Goal: Task Accomplishment & Management: Manage account settings

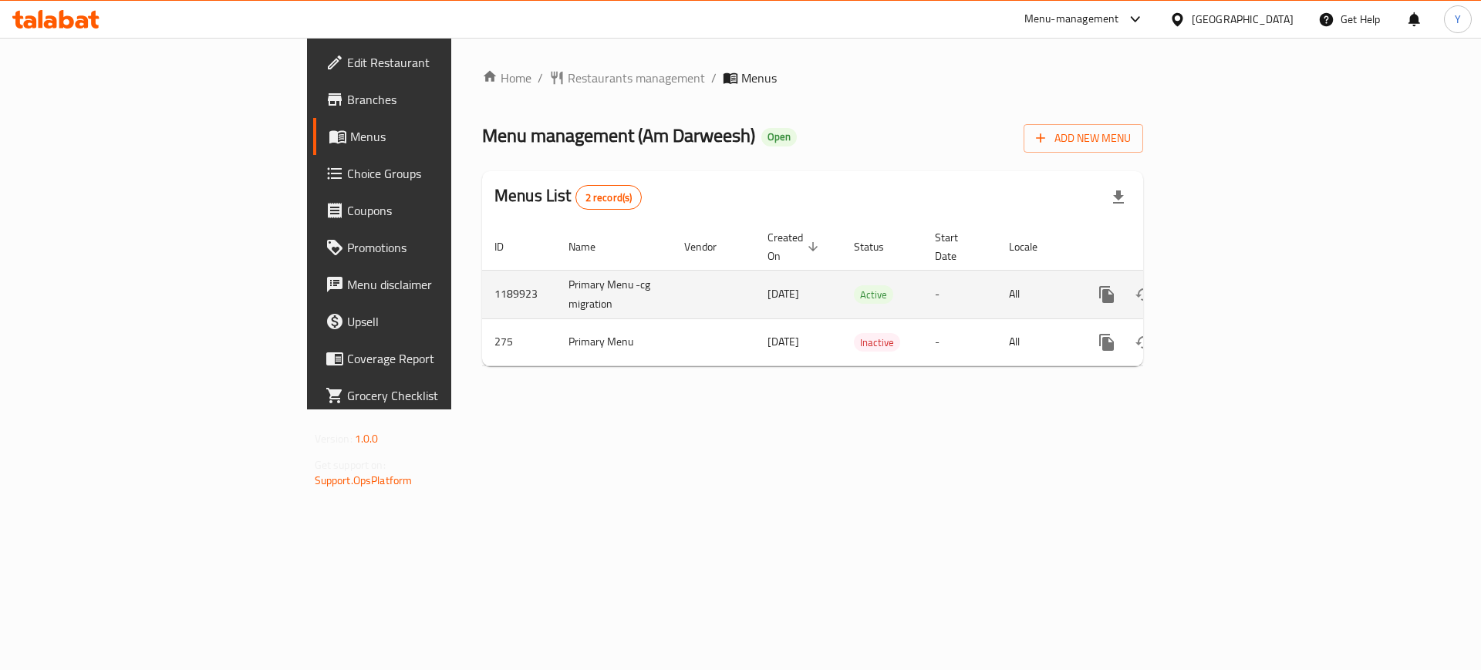
click at [1227, 285] on icon "enhanced table" at bounding box center [1218, 294] width 19 height 19
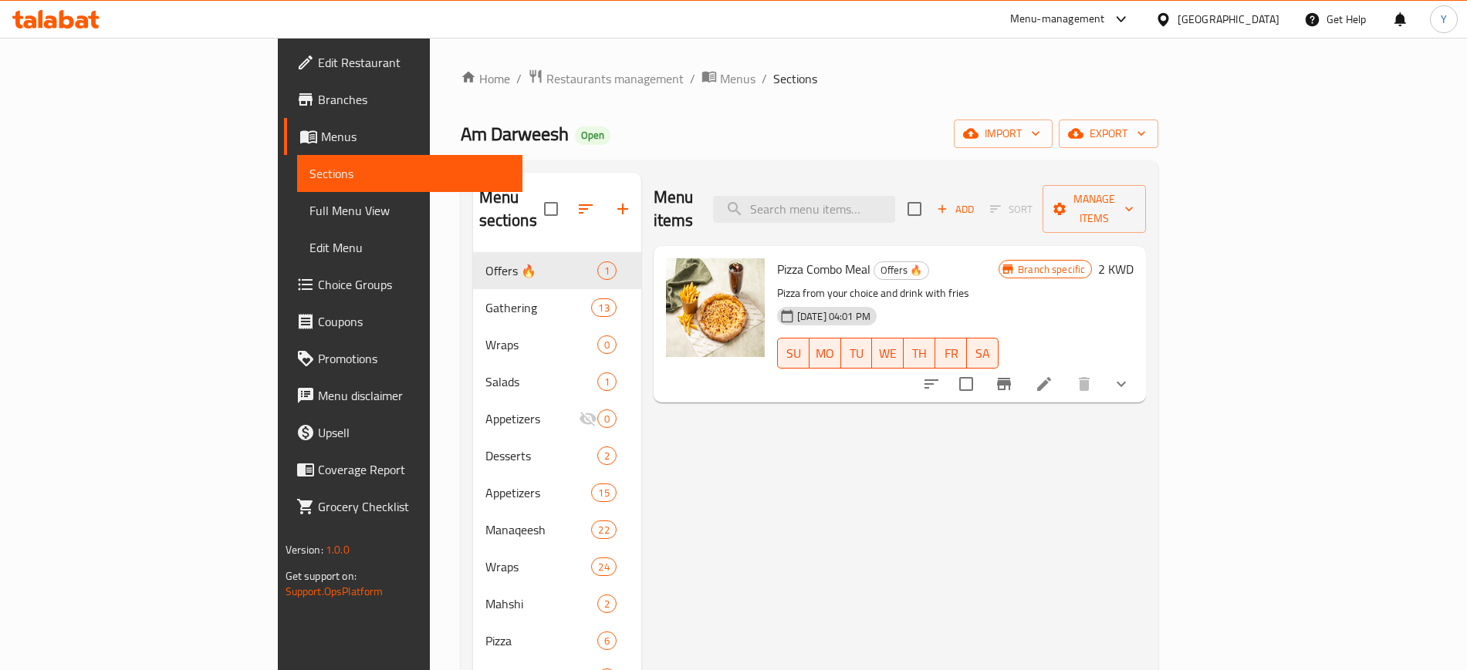
click at [899, 176] on div "Menu items Add Sort Manage items" at bounding box center [899, 209] width 493 height 73
click at [877, 196] on input "search" at bounding box center [804, 209] width 182 height 27
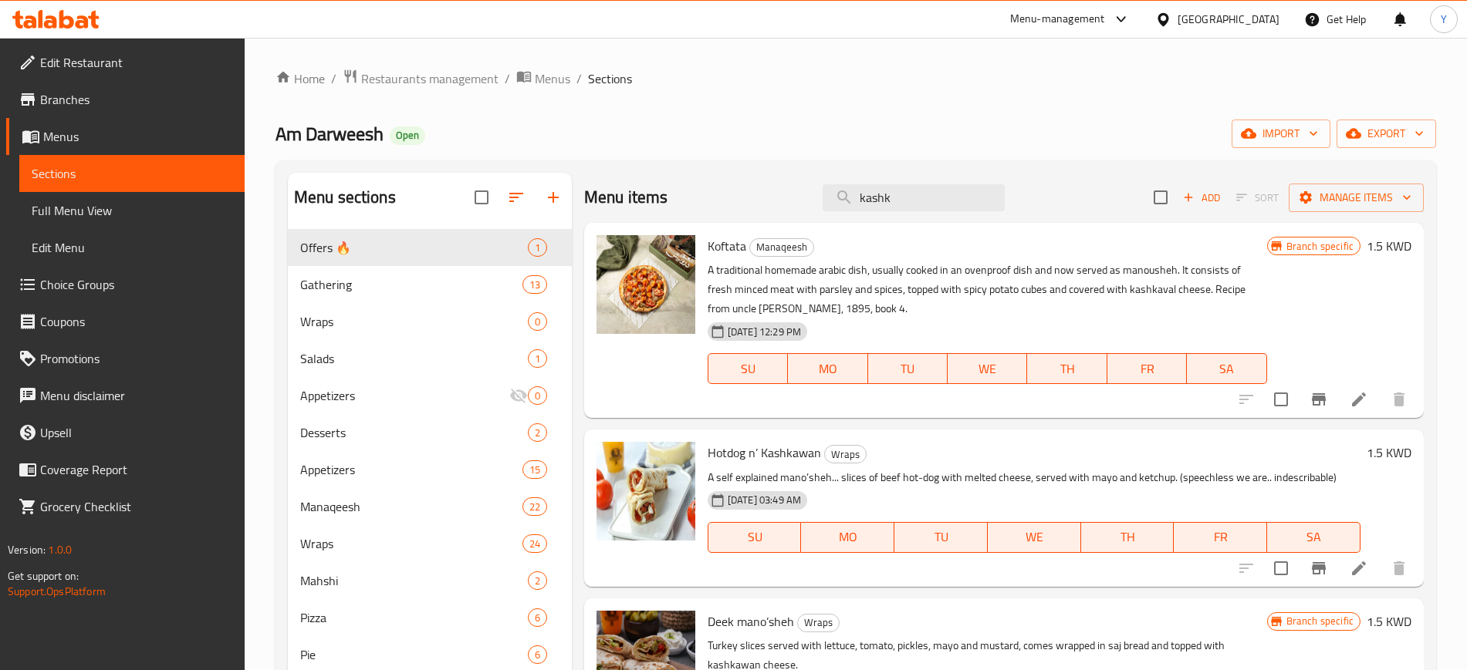
scroll to position [170, 0]
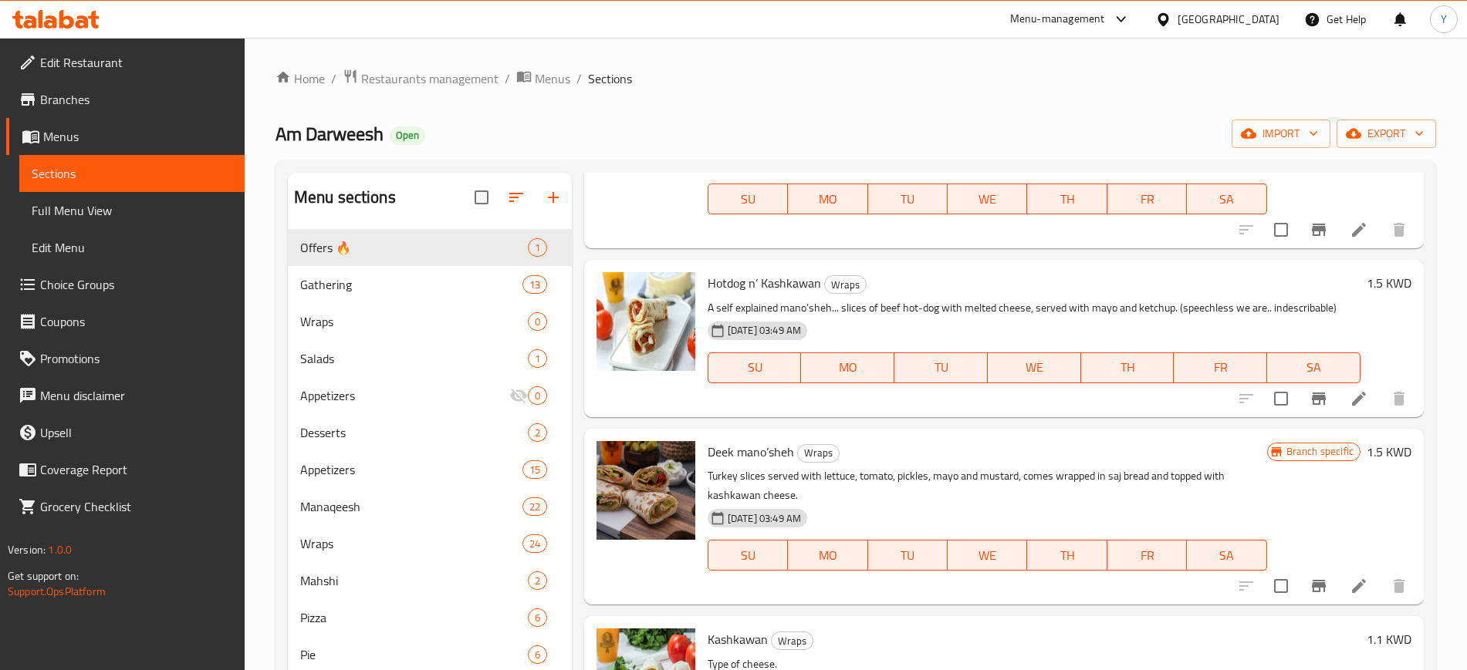
type input "kashk"
click at [1309, 402] on icon "Branch-specific-item" at bounding box center [1318, 399] width 19 height 19
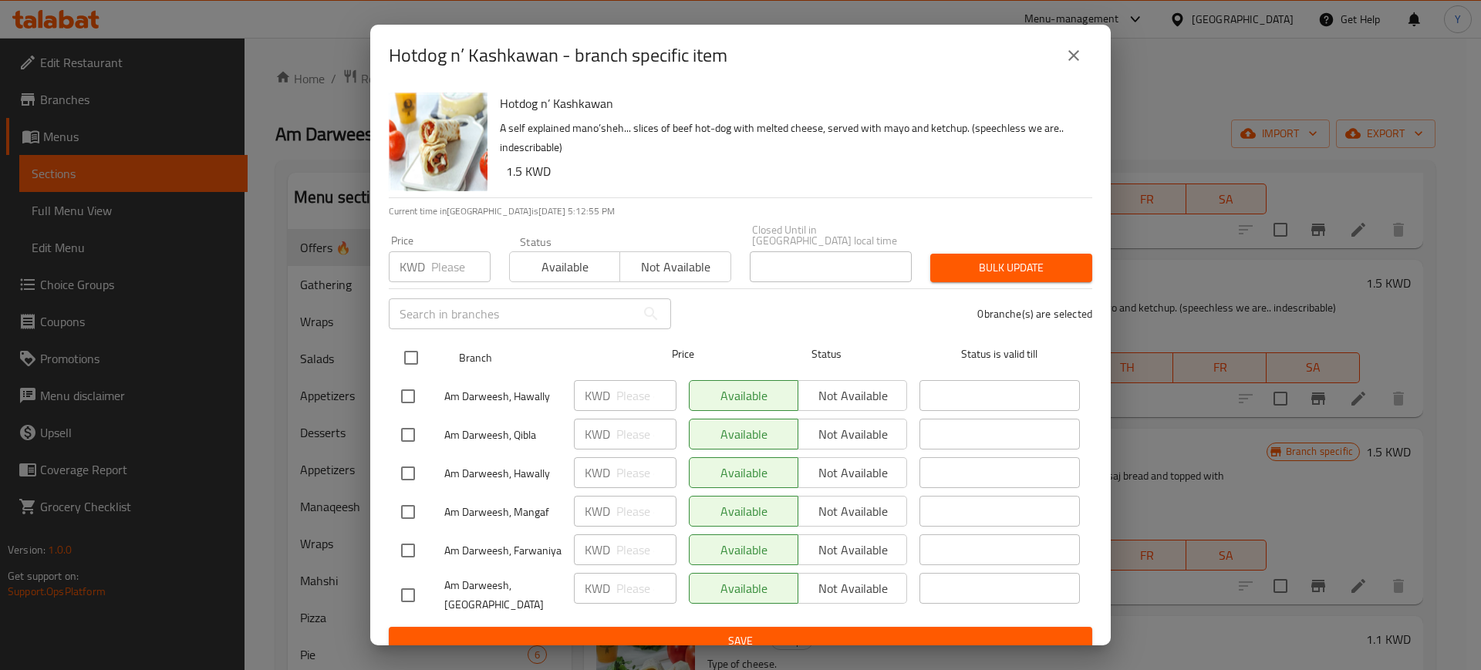
click at [418, 346] on input "checkbox" at bounding box center [411, 358] width 32 height 32
checkbox input "true"
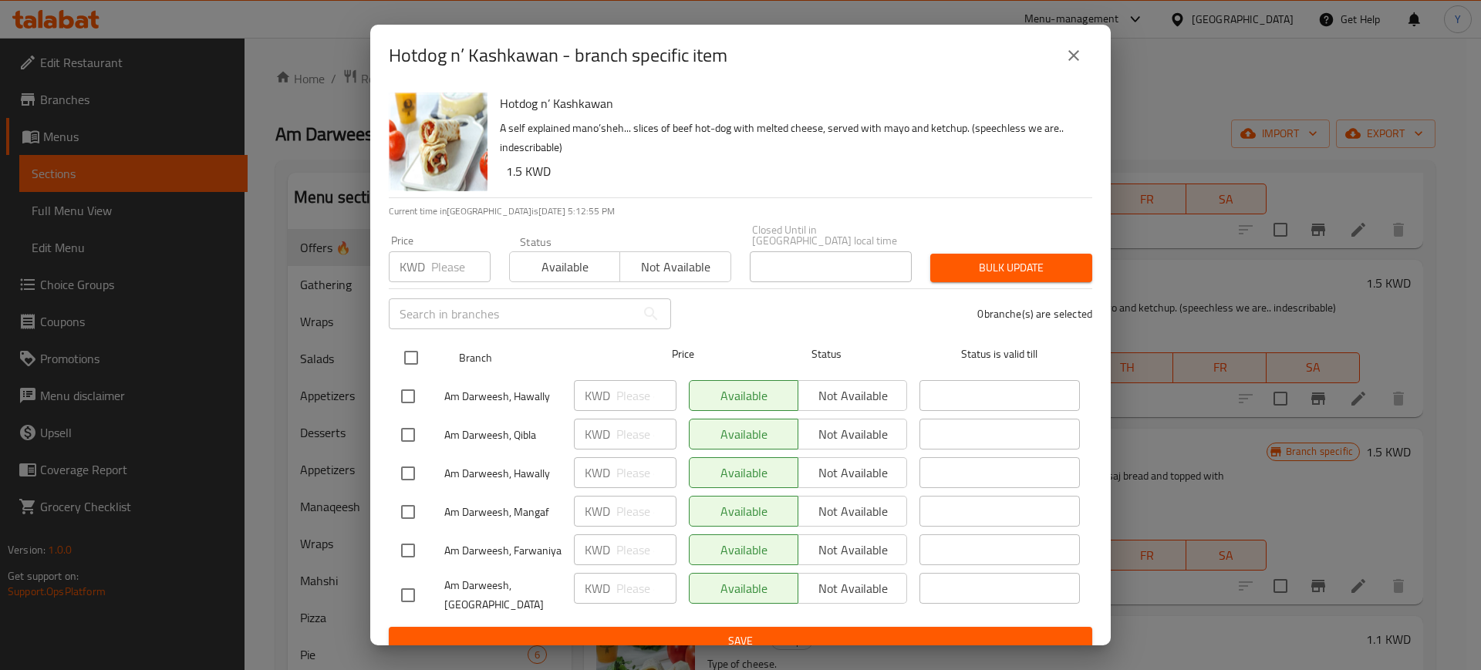
checkbox input "true"
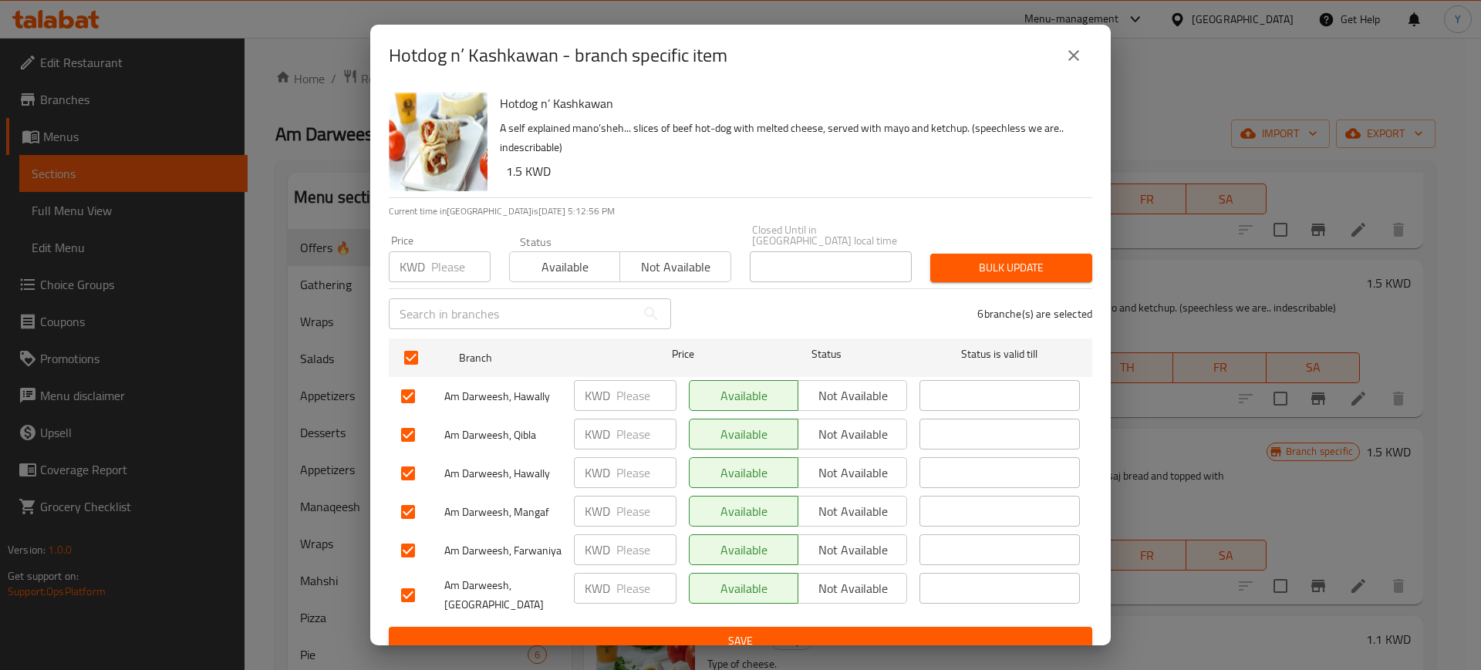
click at [836, 390] on span "Not available" at bounding box center [853, 396] width 96 height 22
click at [830, 451] on div "Available Not available" at bounding box center [798, 473] width 231 height 45
click at [825, 432] on span "Not available" at bounding box center [853, 435] width 96 height 22
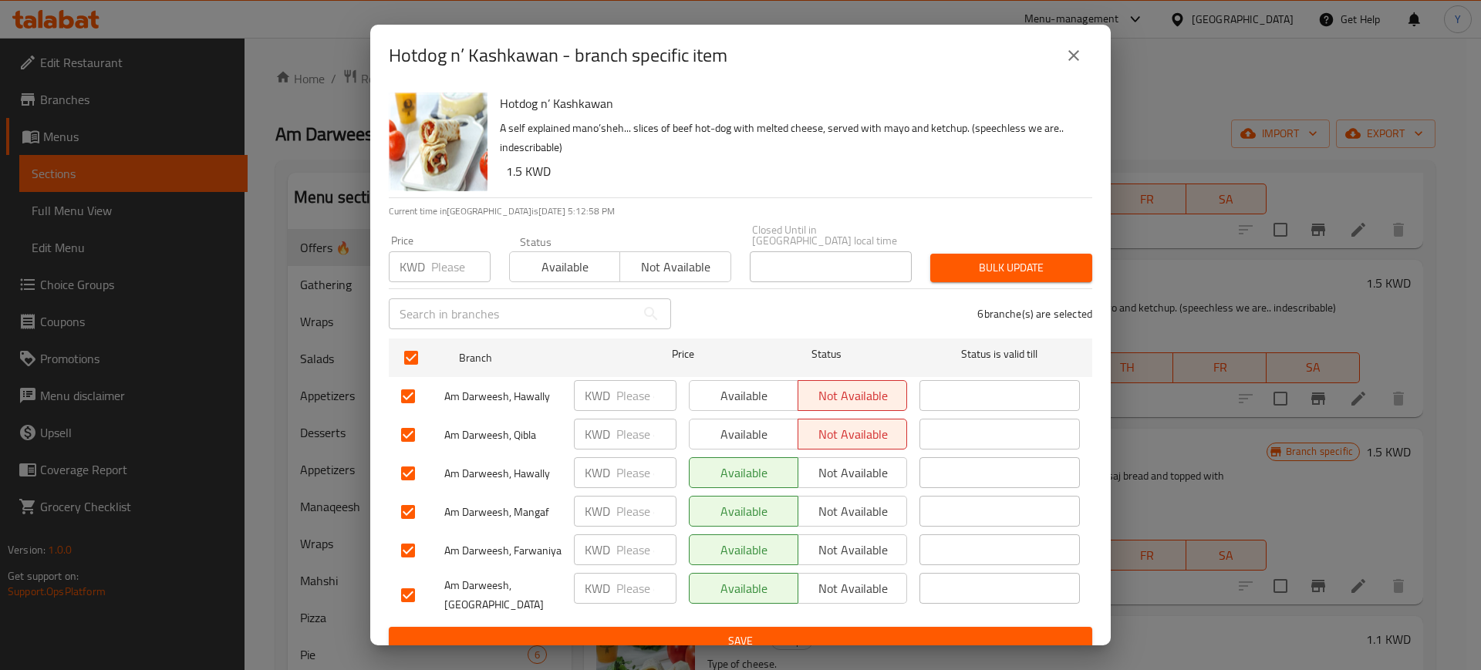
click at [832, 480] on button "Not available" at bounding box center [853, 473] width 110 height 31
click at [832, 511] on span "Not available" at bounding box center [853, 512] width 96 height 22
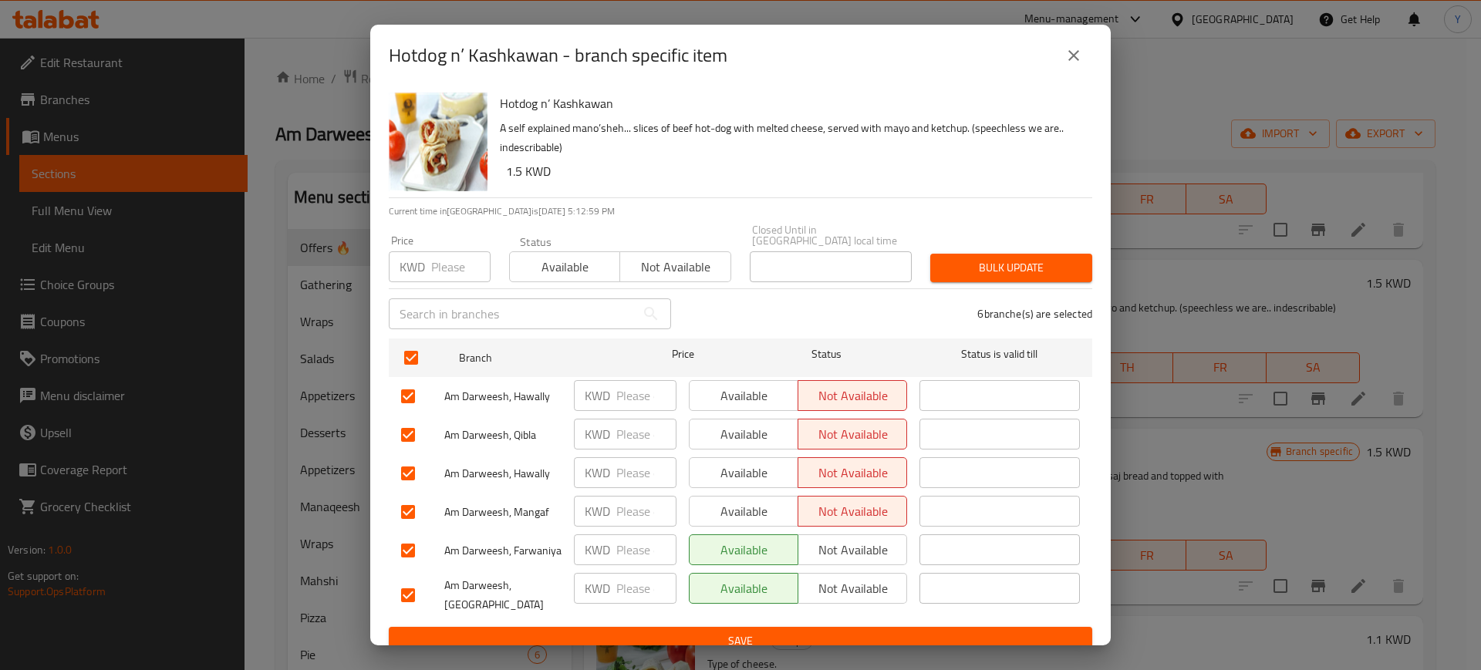
click at [827, 567] on div "Available Not available" at bounding box center [798, 595] width 231 height 57
click at [824, 555] on button "Not available" at bounding box center [853, 550] width 110 height 31
click at [834, 581] on span "Not available" at bounding box center [853, 589] width 96 height 22
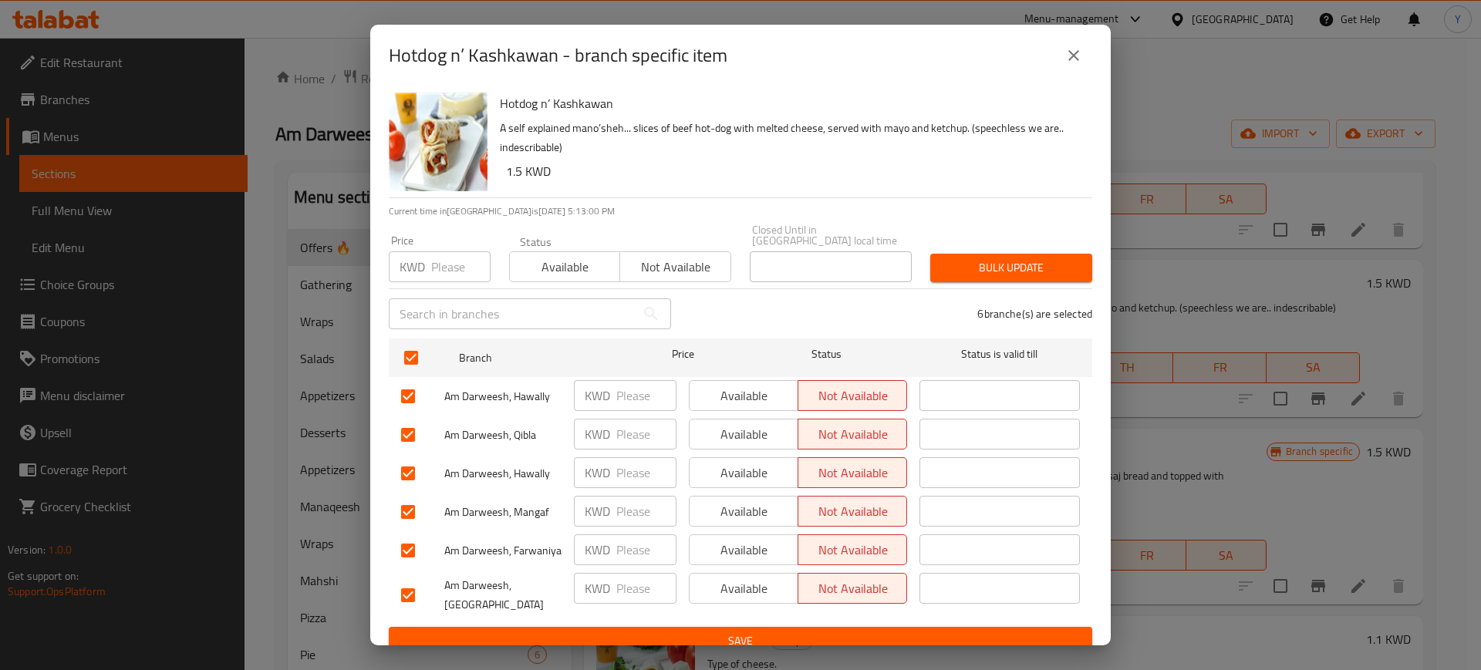
click at [752, 632] on span "Save" at bounding box center [740, 641] width 679 height 19
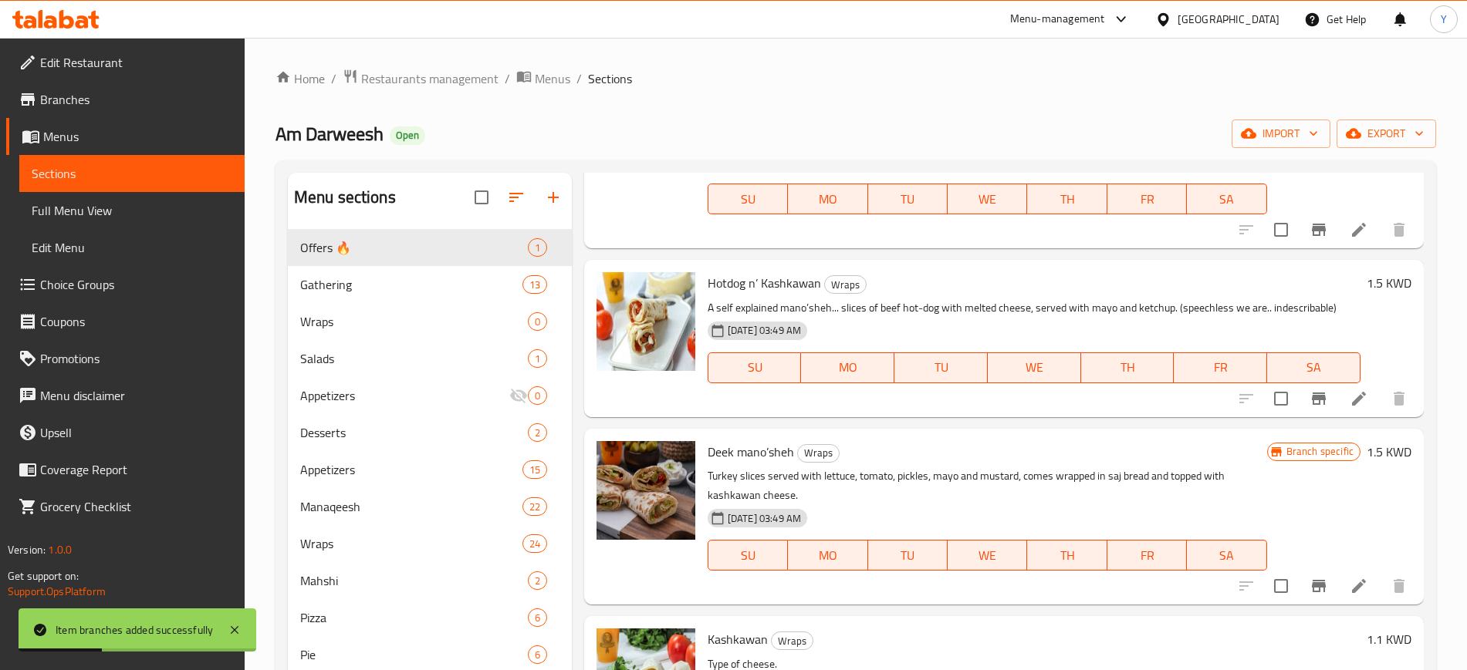
scroll to position [378, 0]
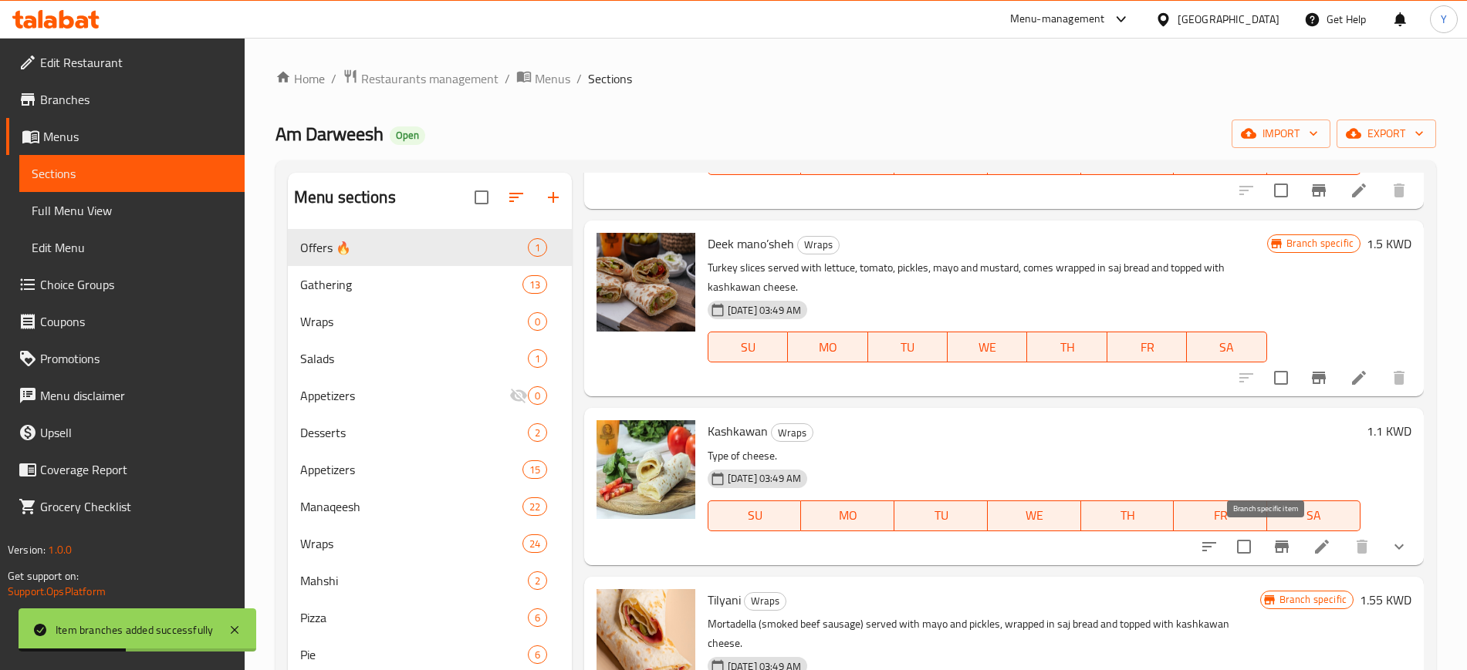
click at [1273, 552] on icon "Branch-specific-item" at bounding box center [1281, 547] width 19 height 19
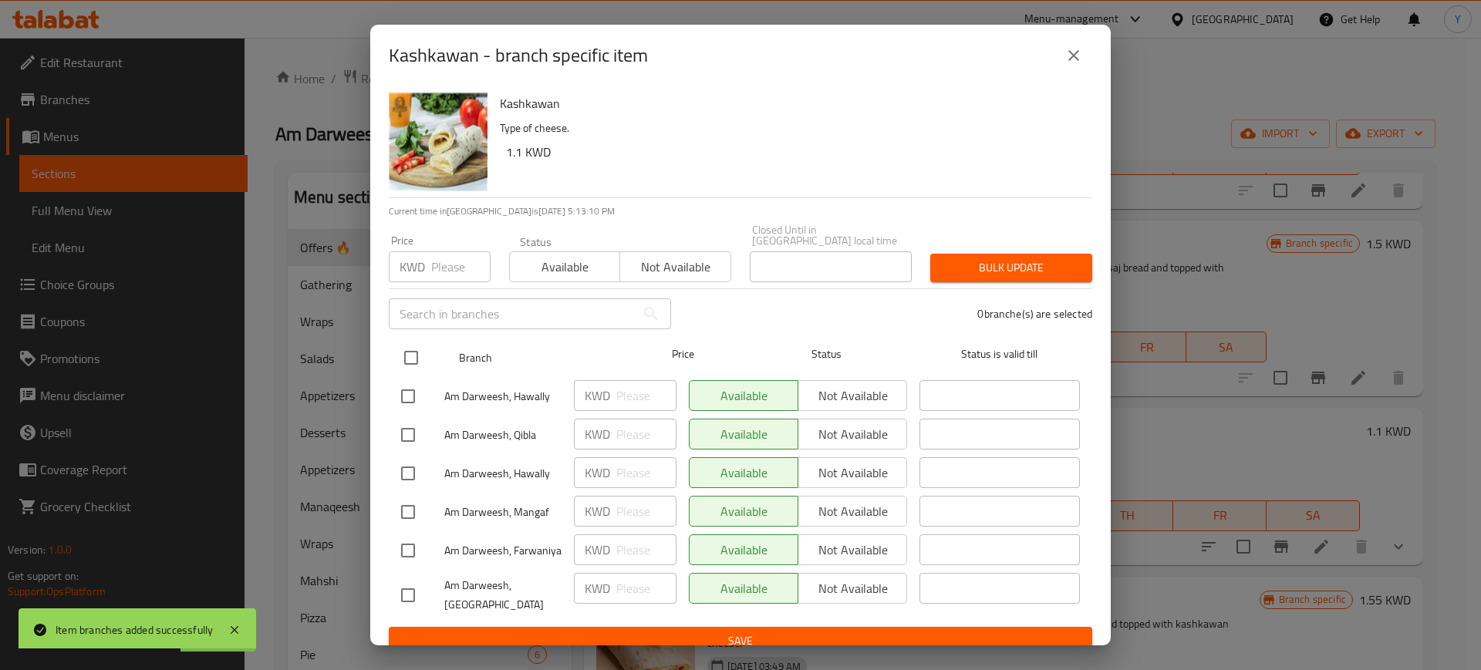
click at [399, 349] on input "checkbox" at bounding box center [411, 358] width 32 height 32
checkbox input "true"
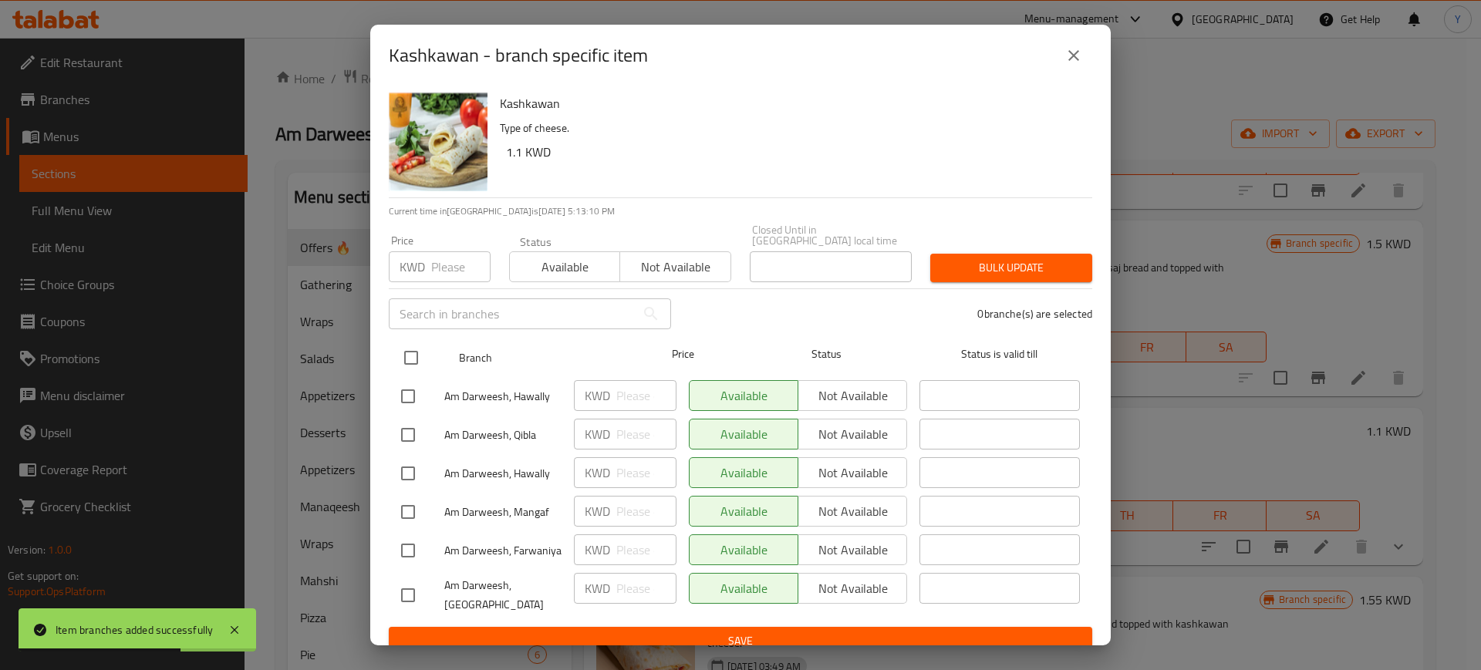
checkbox input "true"
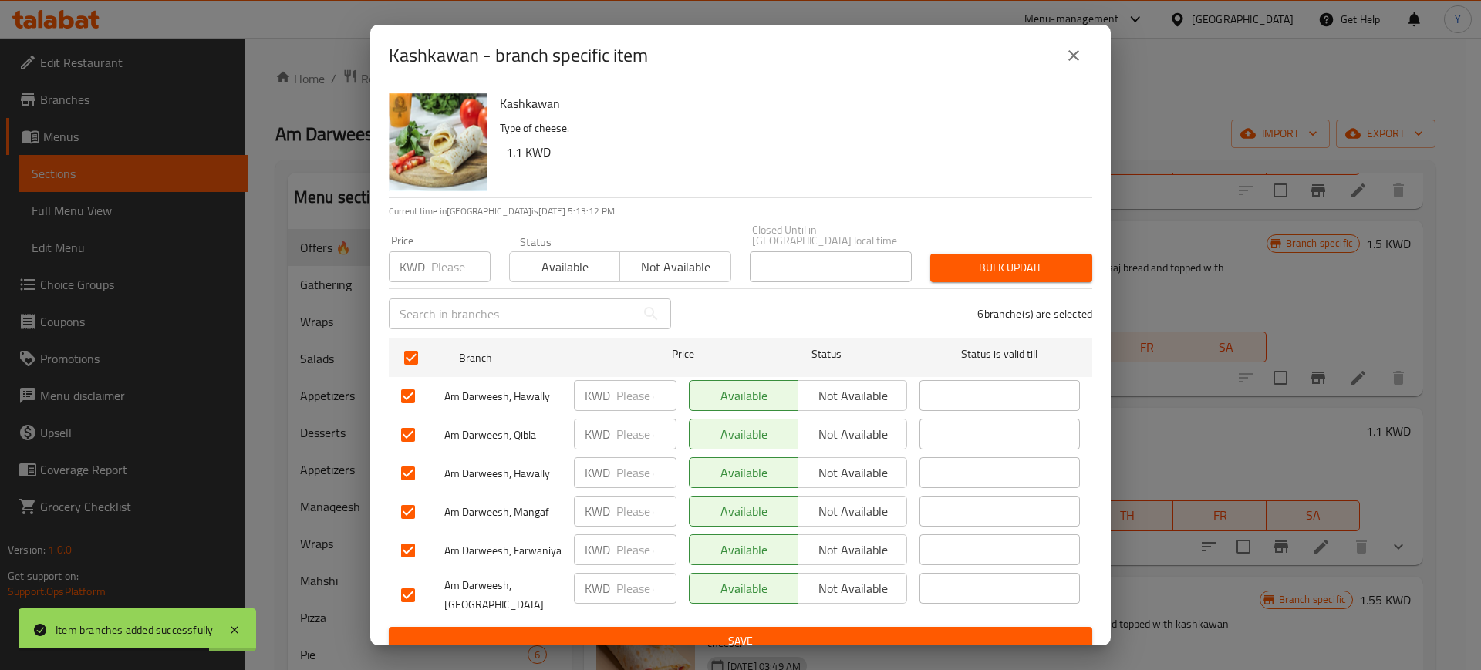
click at [811, 394] on span "Not available" at bounding box center [853, 396] width 96 height 22
click at [832, 436] on span "Not available" at bounding box center [853, 435] width 96 height 22
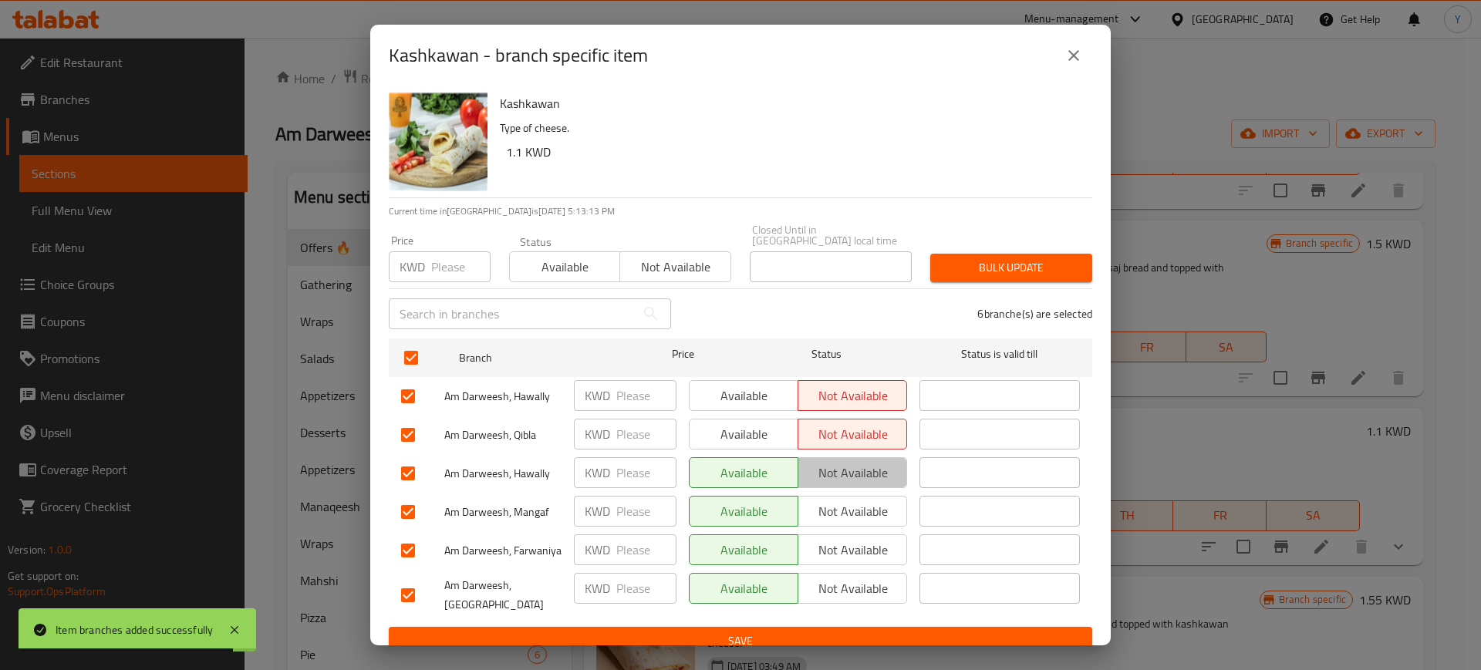
click at [824, 465] on span "Not available" at bounding box center [853, 473] width 96 height 22
click at [824, 511] on span "Not available" at bounding box center [853, 512] width 96 height 22
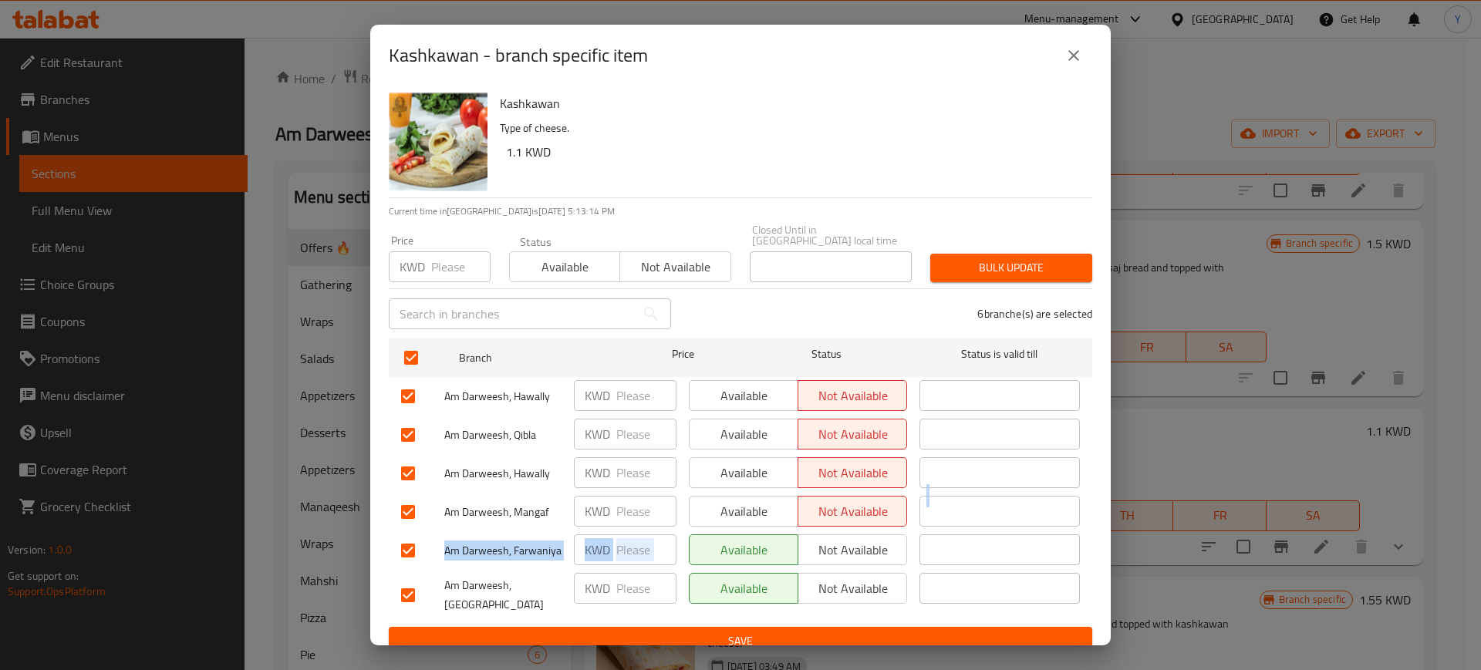
drag, startPoint x: 824, startPoint y: 519, endPoint x: 814, endPoint y: 538, distance: 21.1
click at [814, 538] on ul "Branch Price Status Status is valid till Am Darweesh, Hawally KWD ​ Available N…" at bounding box center [741, 480] width 704 height 295
click at [814, 539] on span "Not available" at bounding box center [853, 550] width 96 height 22
click at [835, 578] on span "Not available" at bounding box center [853, 589] width 96 height 22
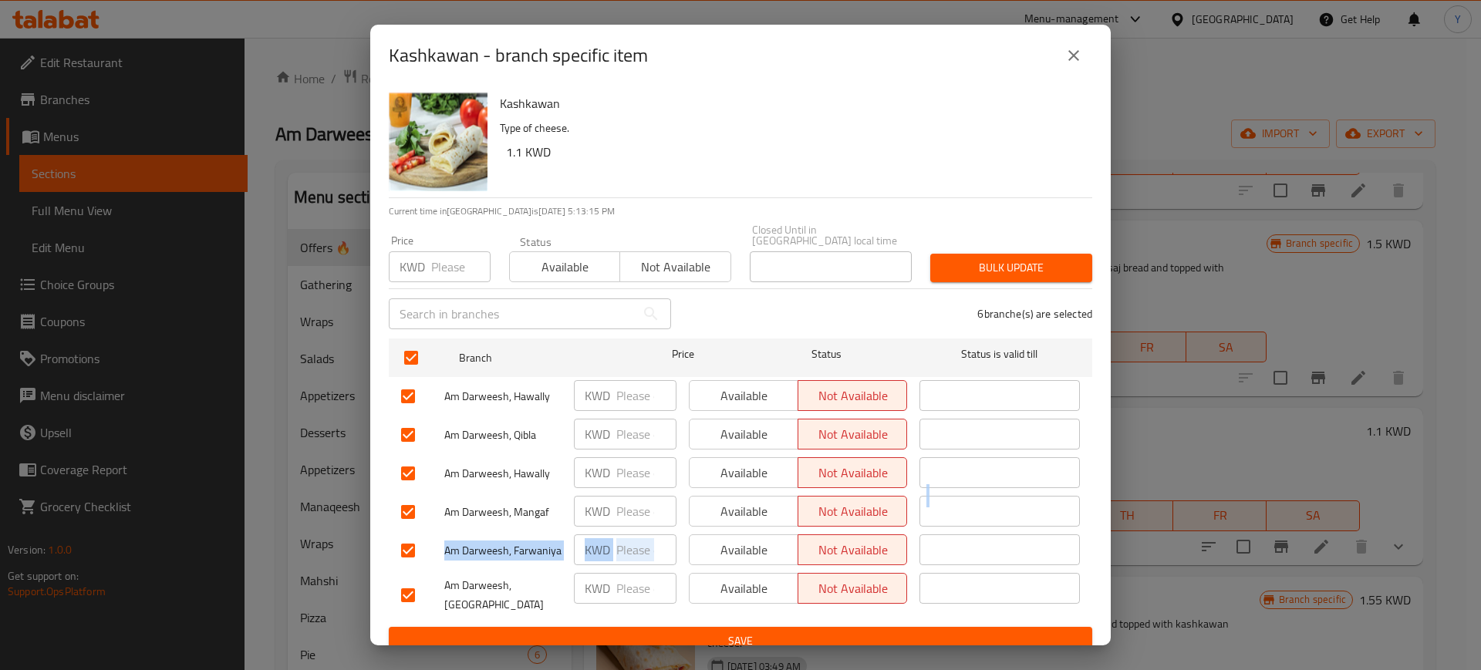
click at [775, 632] on span "Save" at bounding box center [740, 641] width 679 height 19
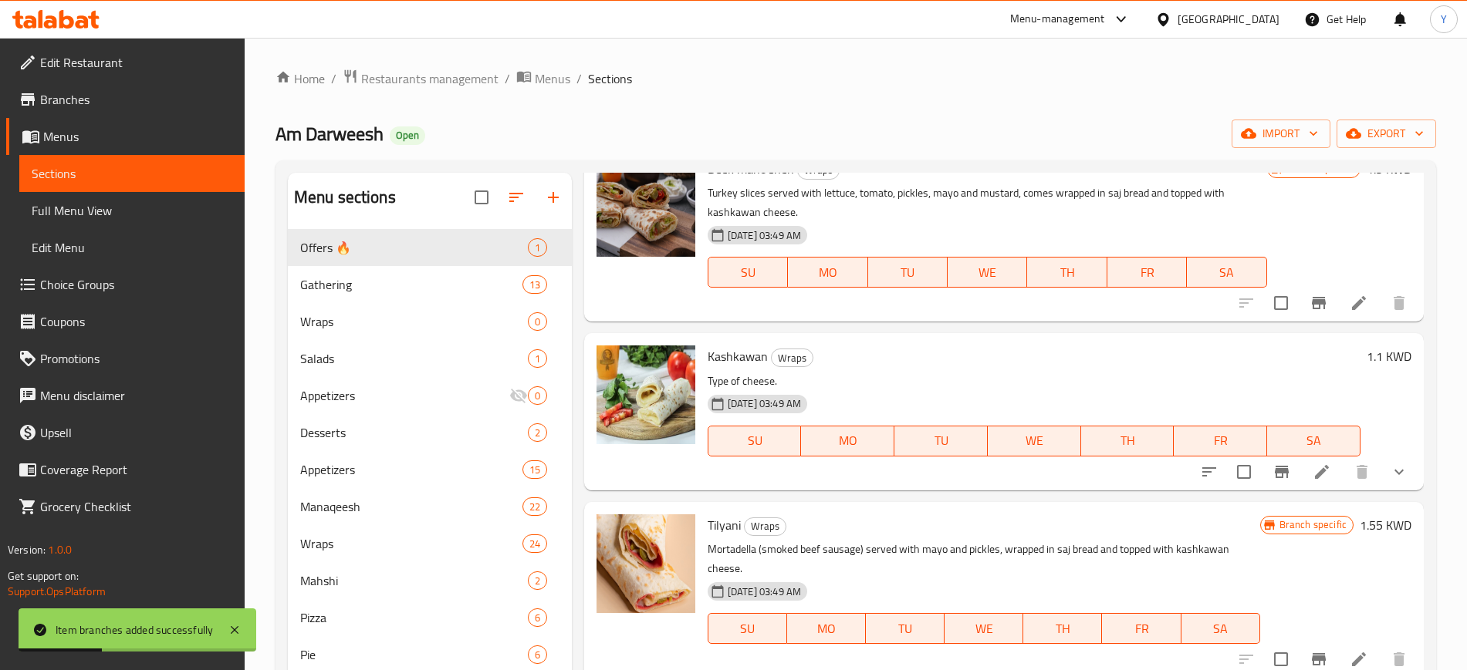
scroll to position [104, 0]
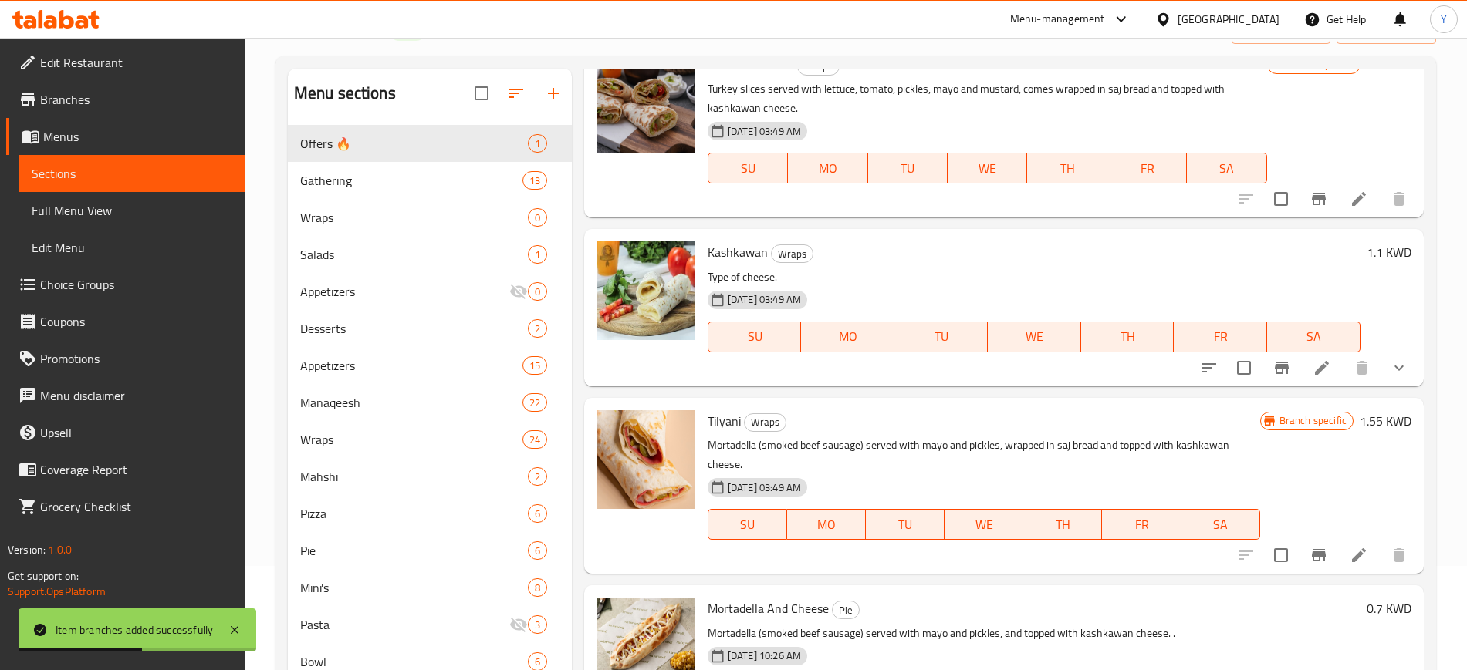
click at [1337, 542] on li at bounding box center [1358, 556] width 43 height 28
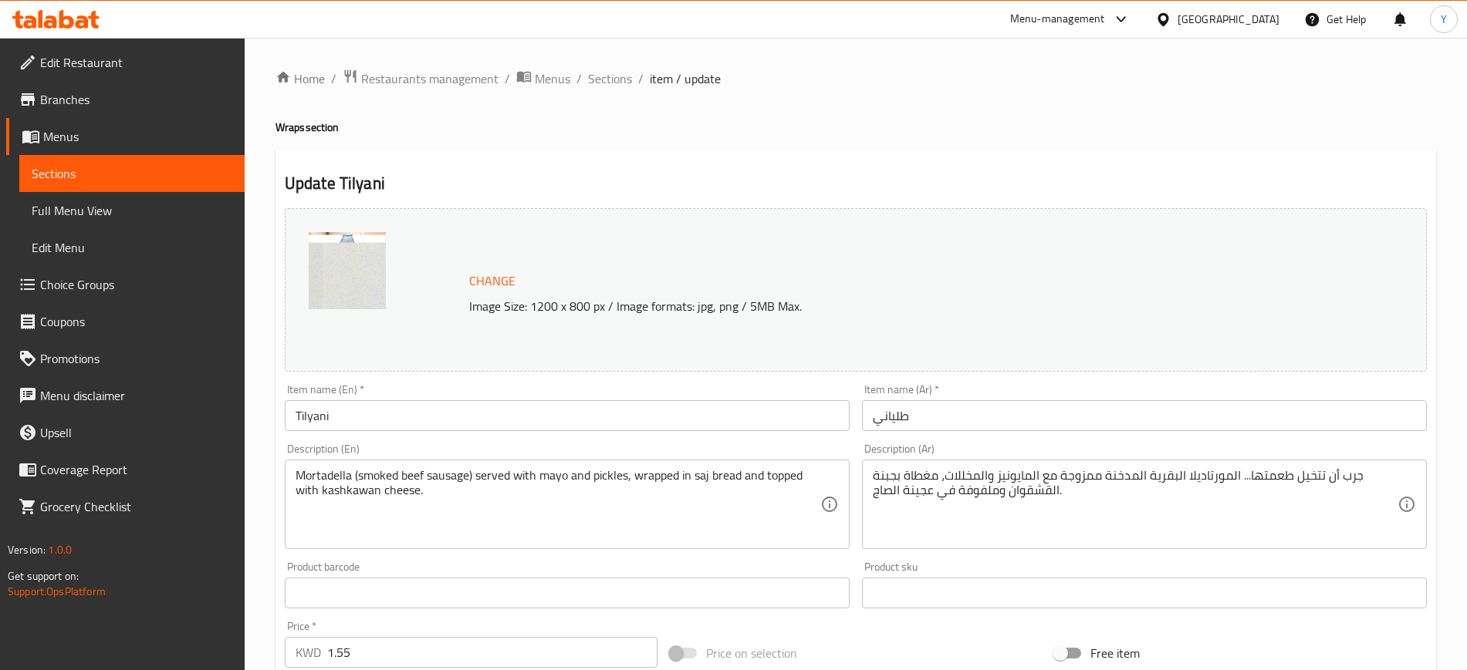
scroll to position [442, 0]
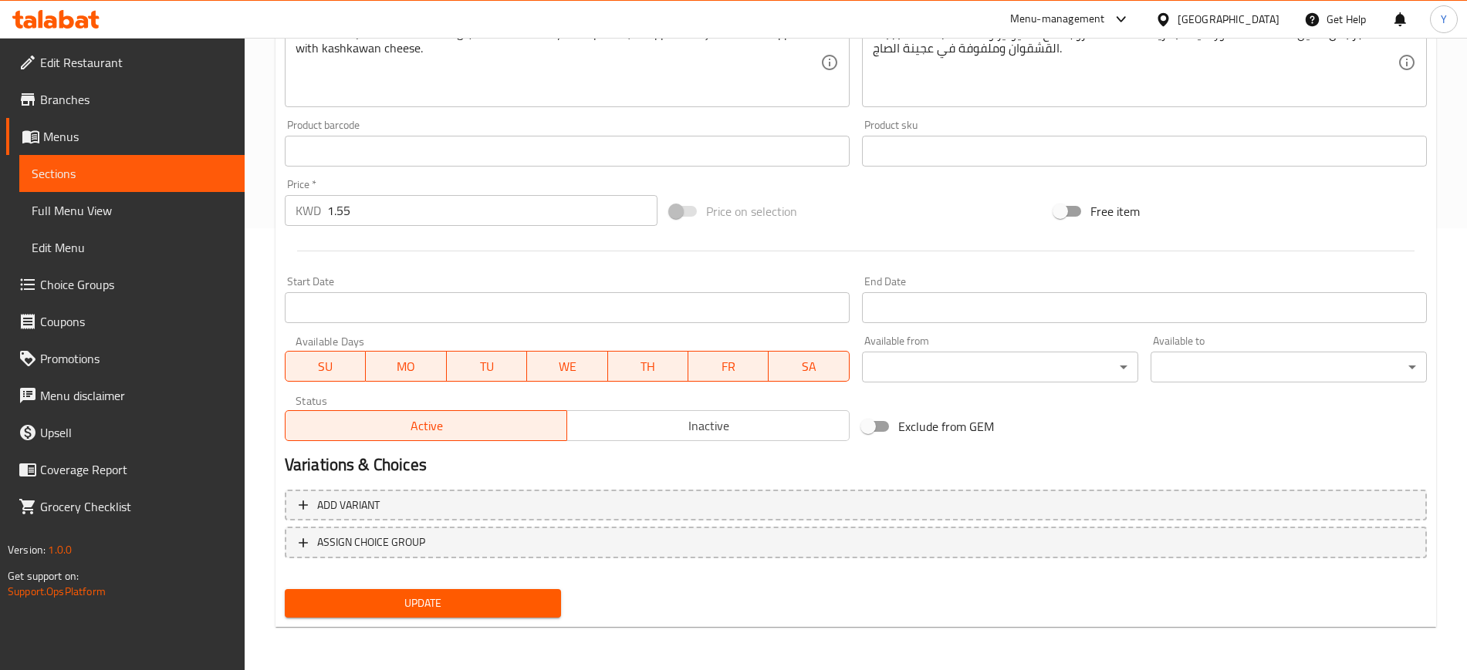
click at [626, 424] on span "Inactive" at bounding box center [708, 426] width 270 height 22
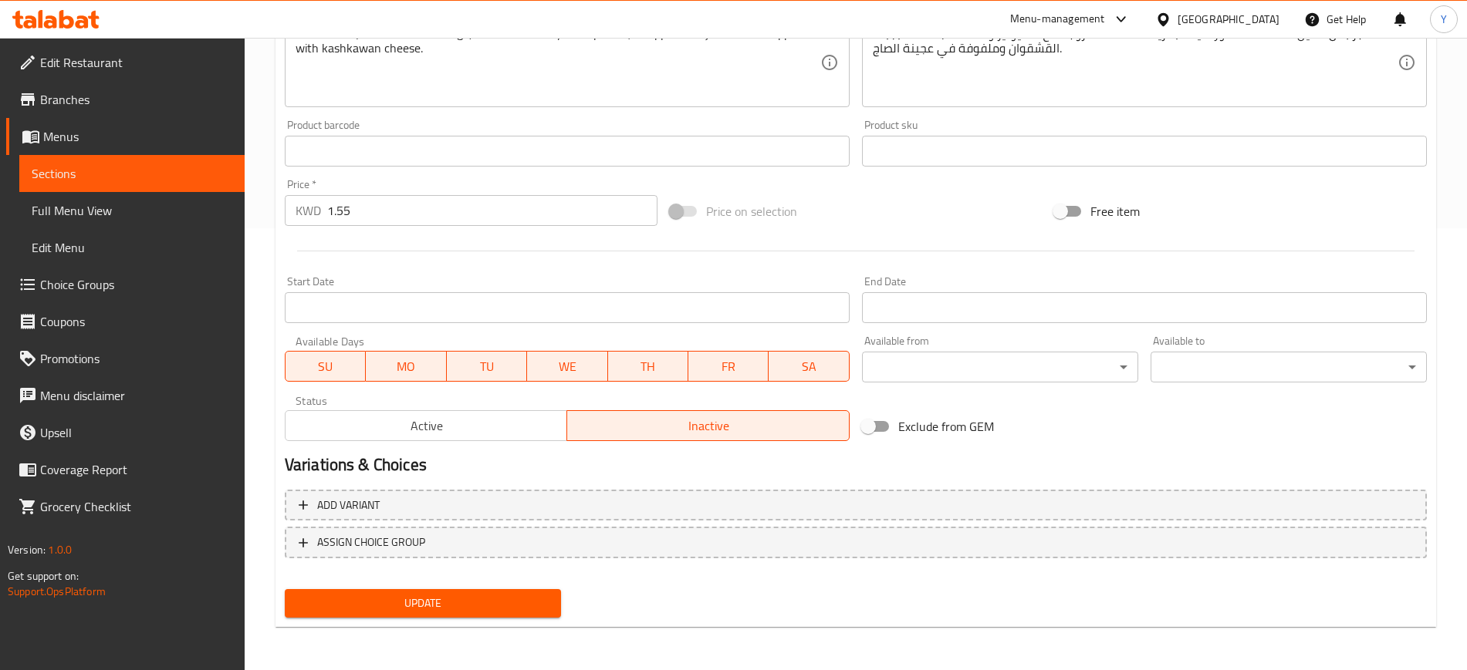
click at [454, 607] on span "Update" at bounding box center [423, 603] width 252 height 19
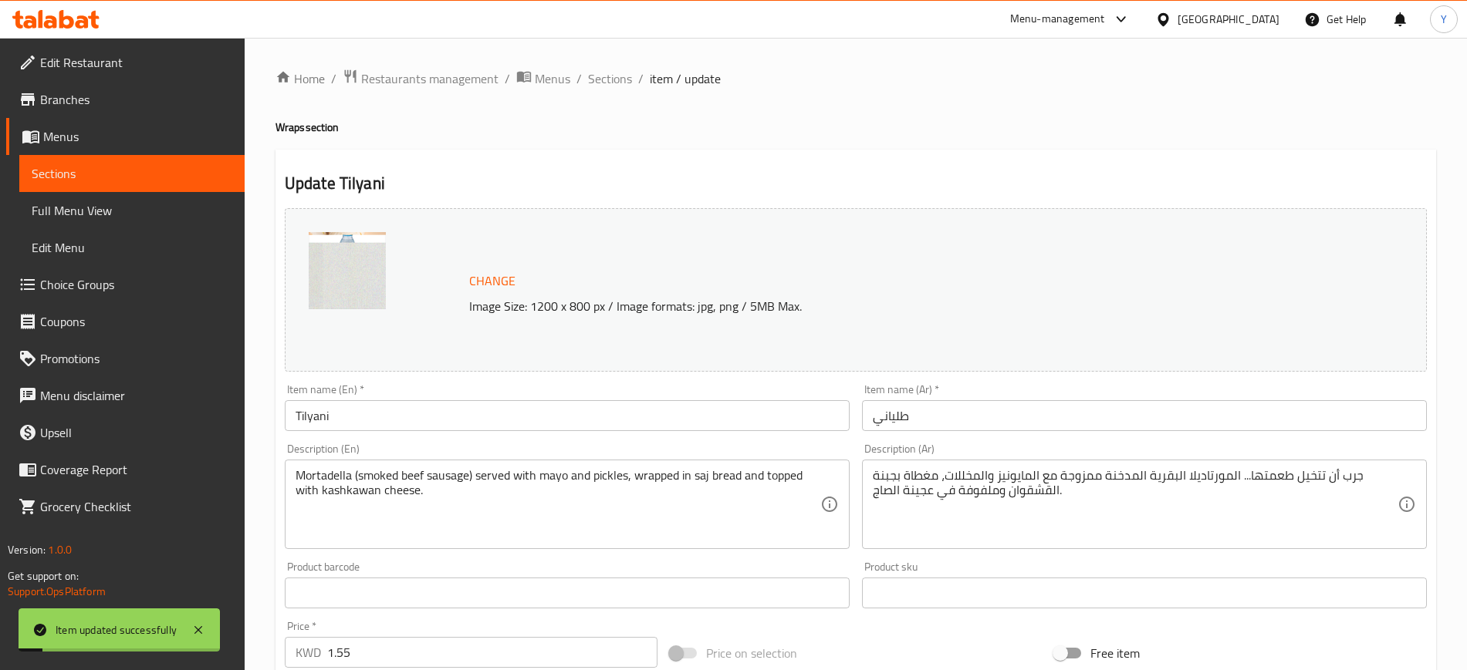
click at [601, 75] on span "Sections" at bounding box center [610, 78] width 44 height 19
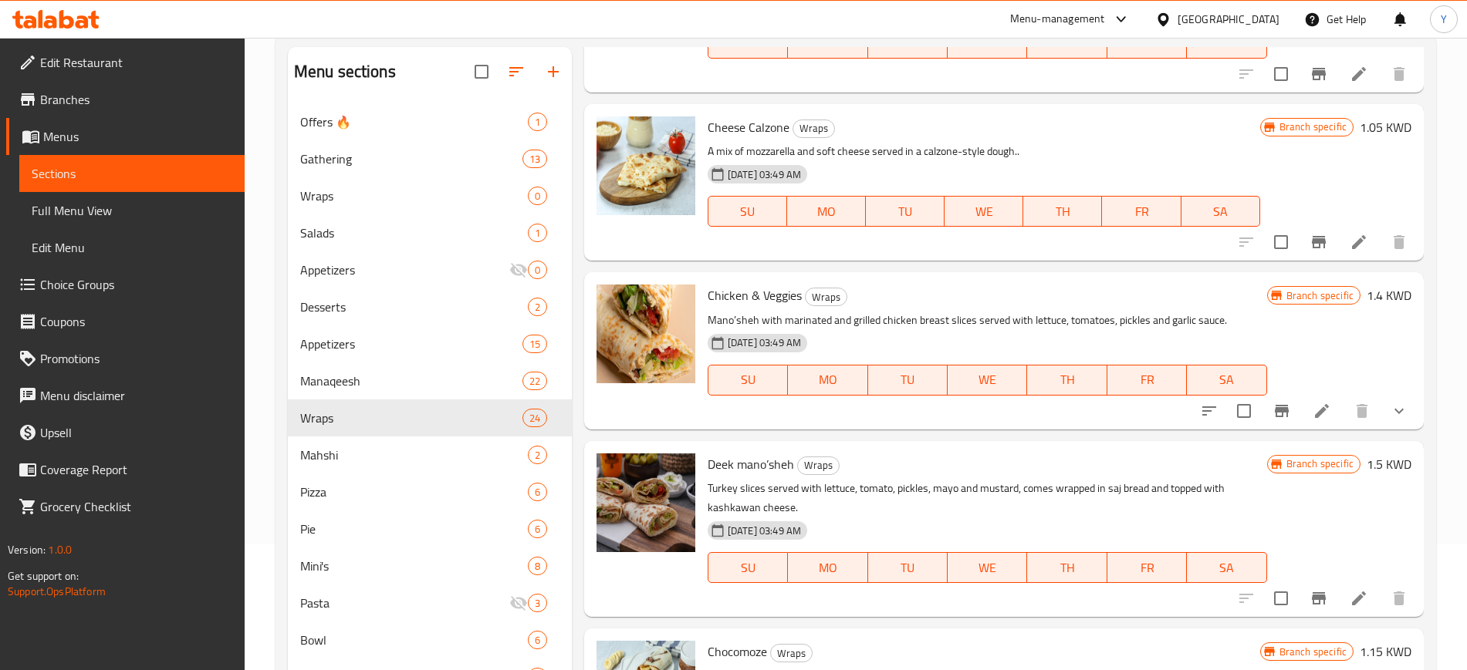
scroll to position [124, 0]
